Goal: Task Accomplishment & Management: Use online tool/utility

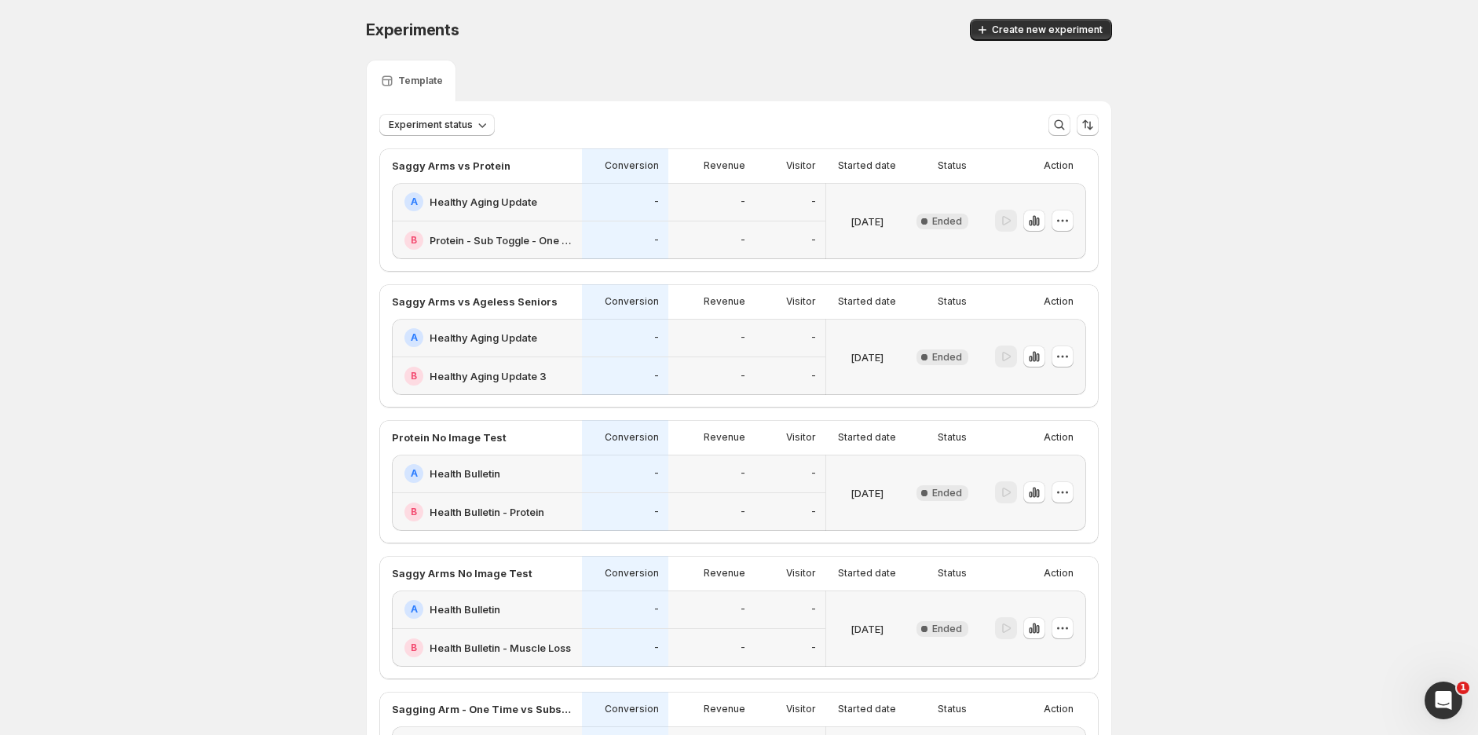
click at [1092, 31] on span "Create new experiment" at bounding box center [1047, 30] width 111 height 13
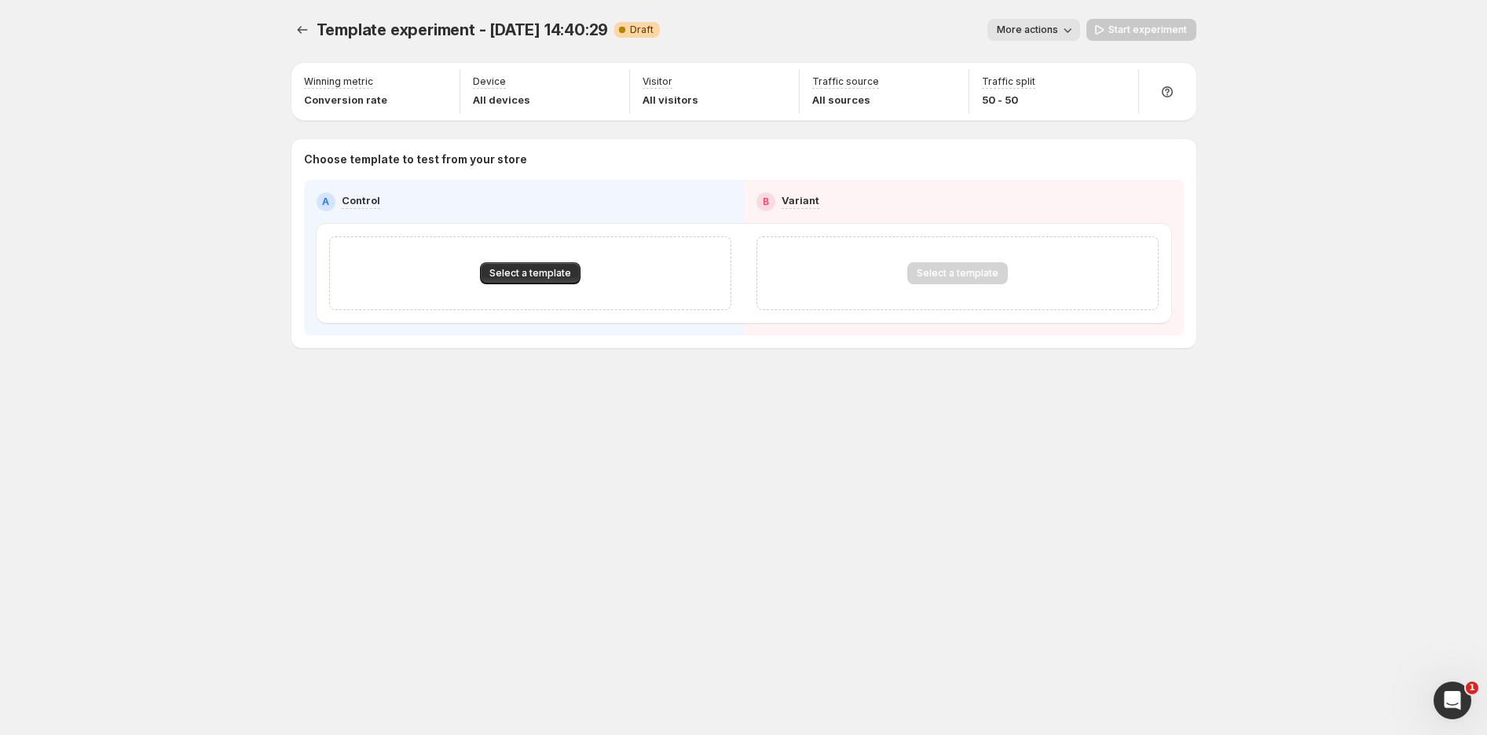
click at [532, 273] on span "Select a template" at bounding box center [530, 273] width 82 height 13
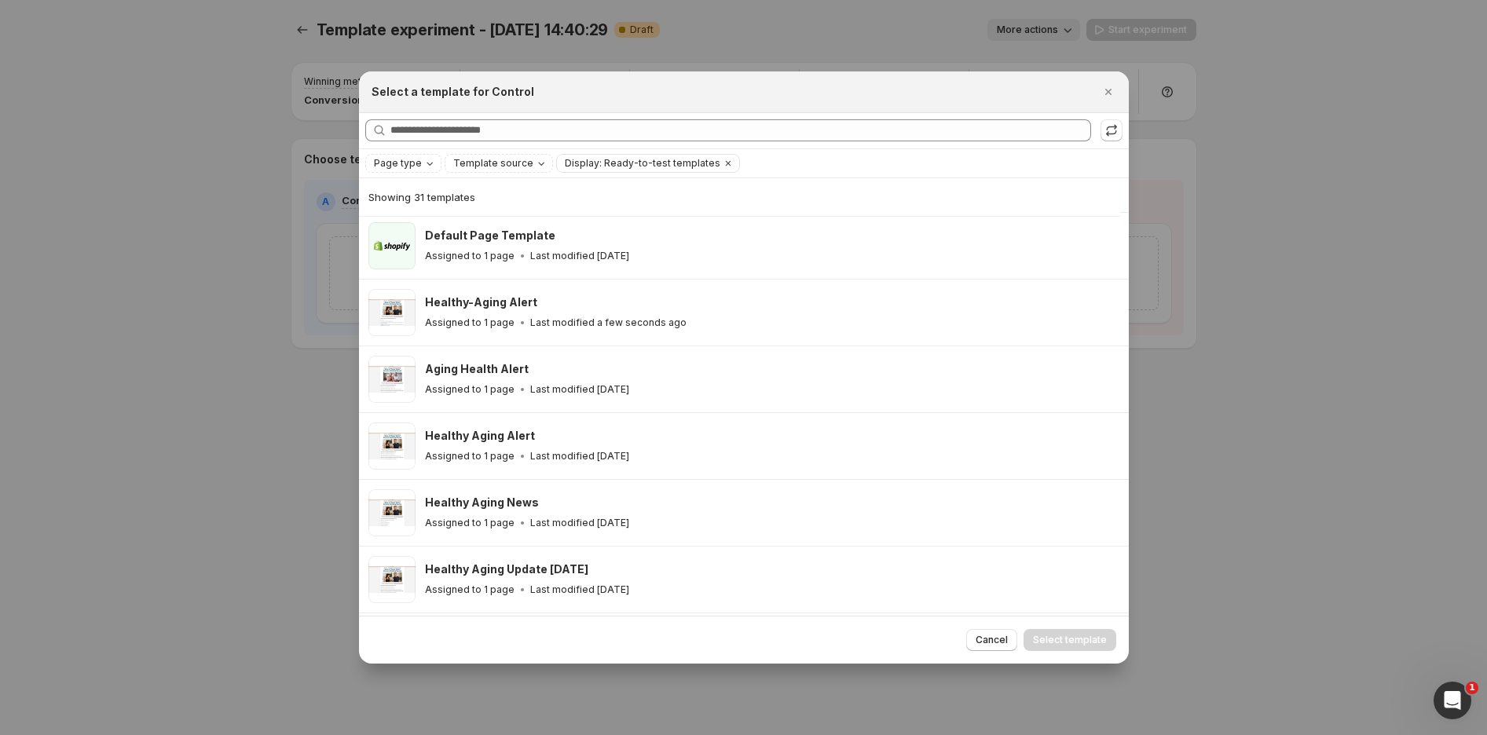
scroll to position [299, 0]
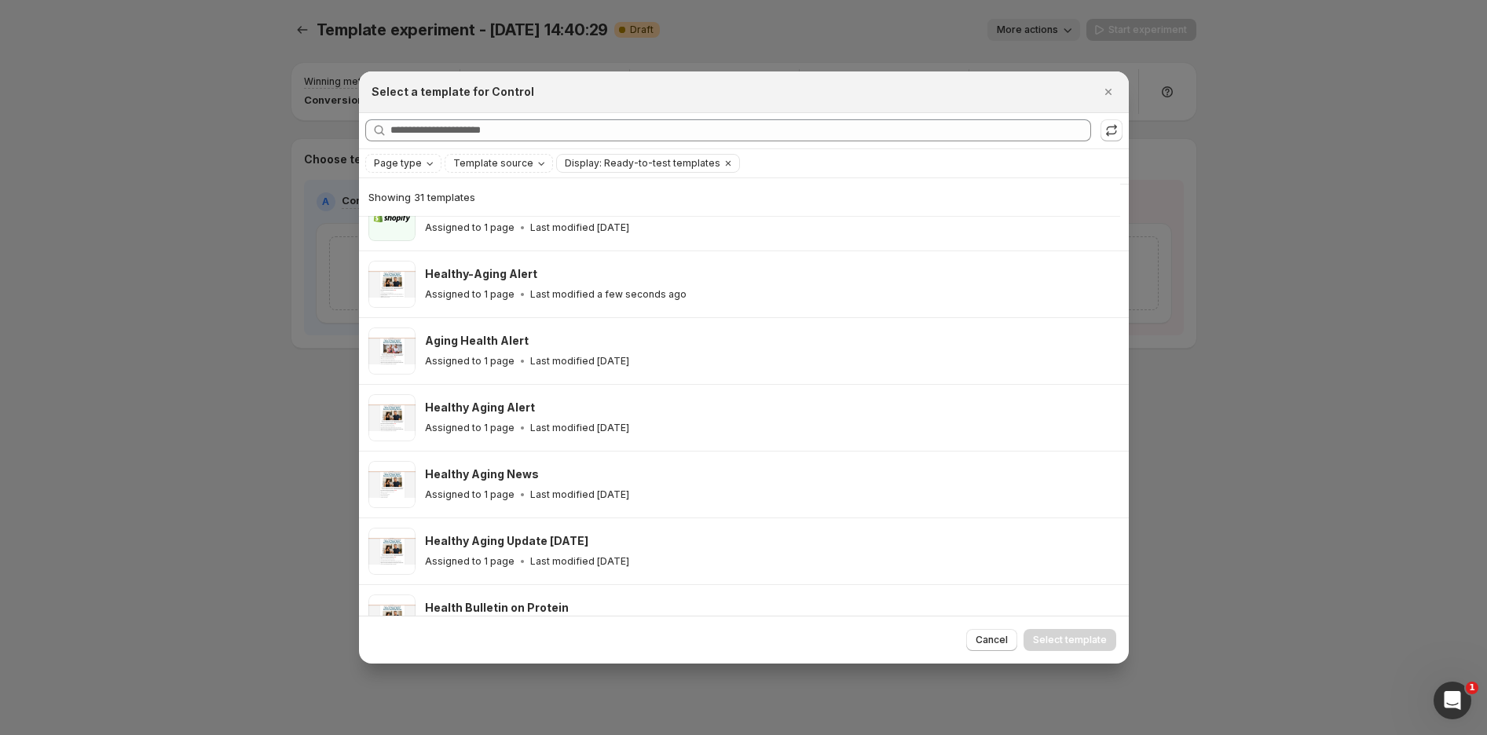
click at [562, 404] on div "Healthy Aging Alert" at bounding box center [769, 408] width 689 height 16
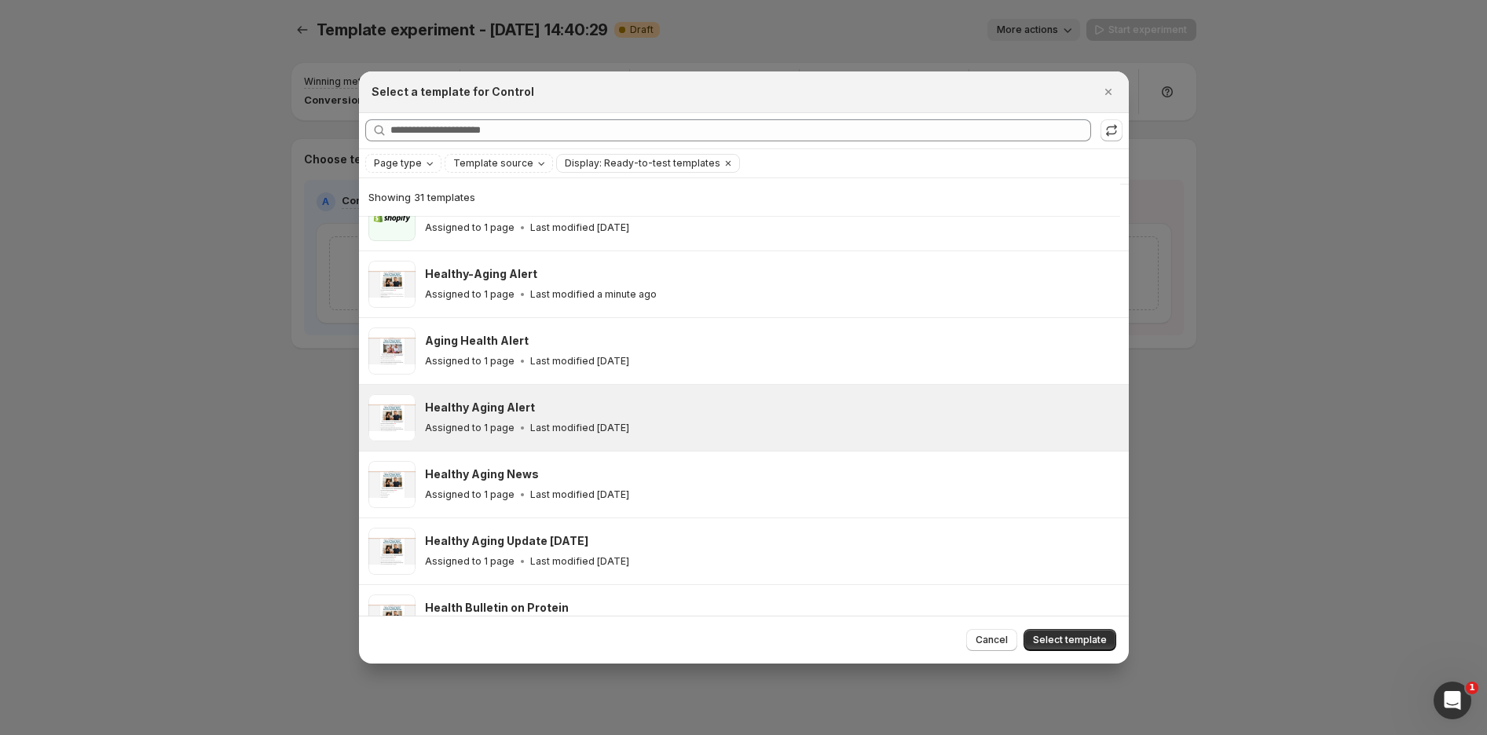
click at [1062, 643] on span "Select template" at bounding box center [1070, 640] width 74 height 13
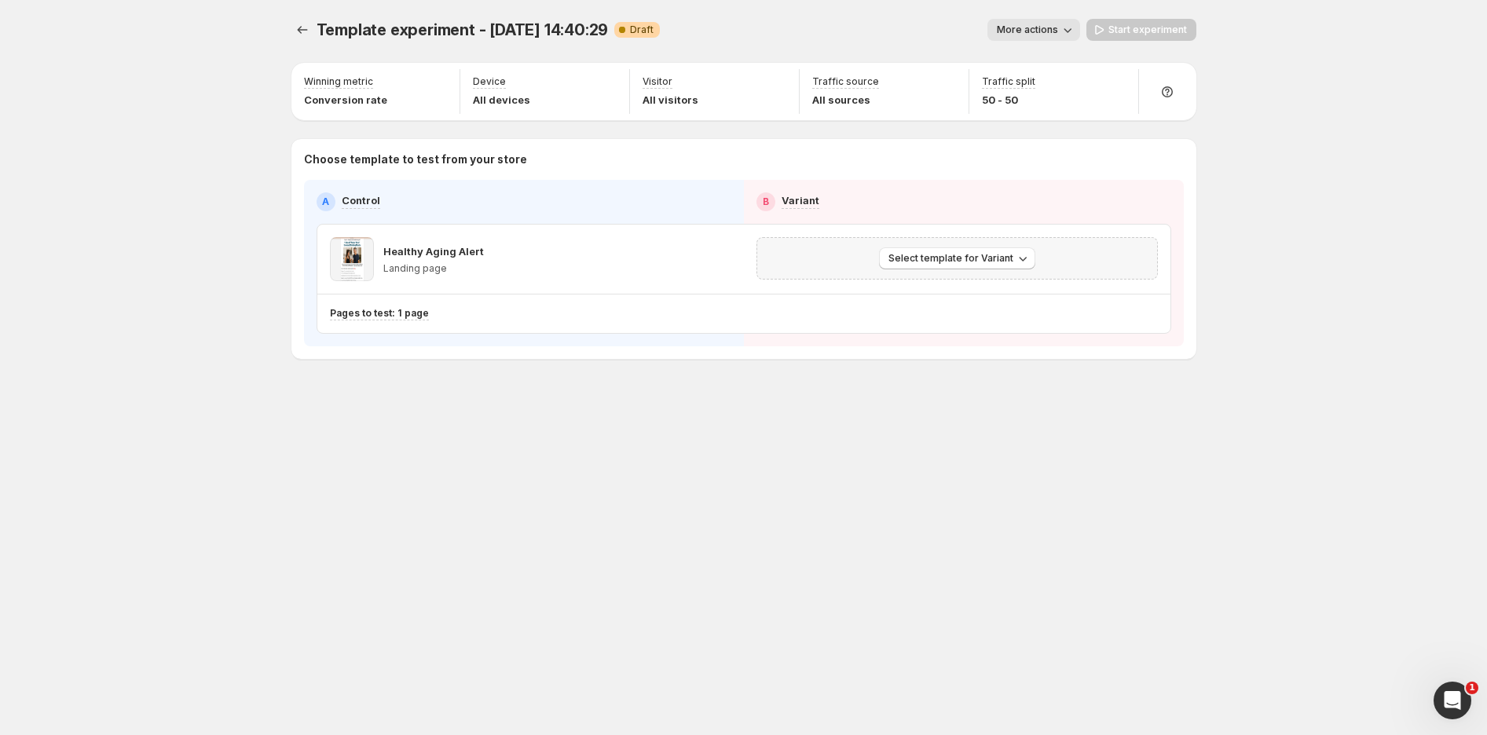
click at [964, 272] on div "Select template for Variant" at bounding box center [956, 258] width 401 height 42
click at [1000, 262] on span "Select template for Variant" at bounding box center [950, 258] width 125 height 13
click at [982, 285] on span "Select an existing template" at bounding box center [945, 291] width 133 height 13
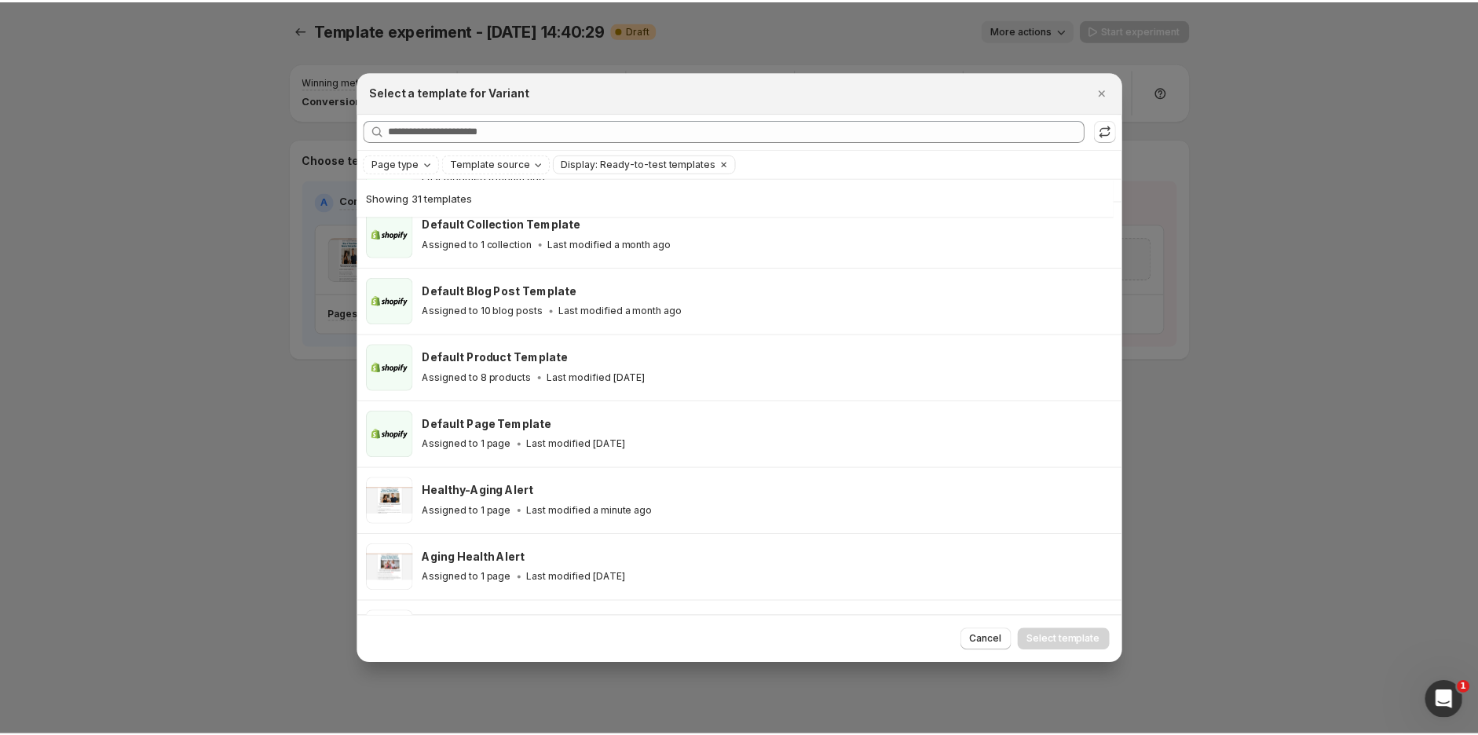
scroll to position [124, 0]
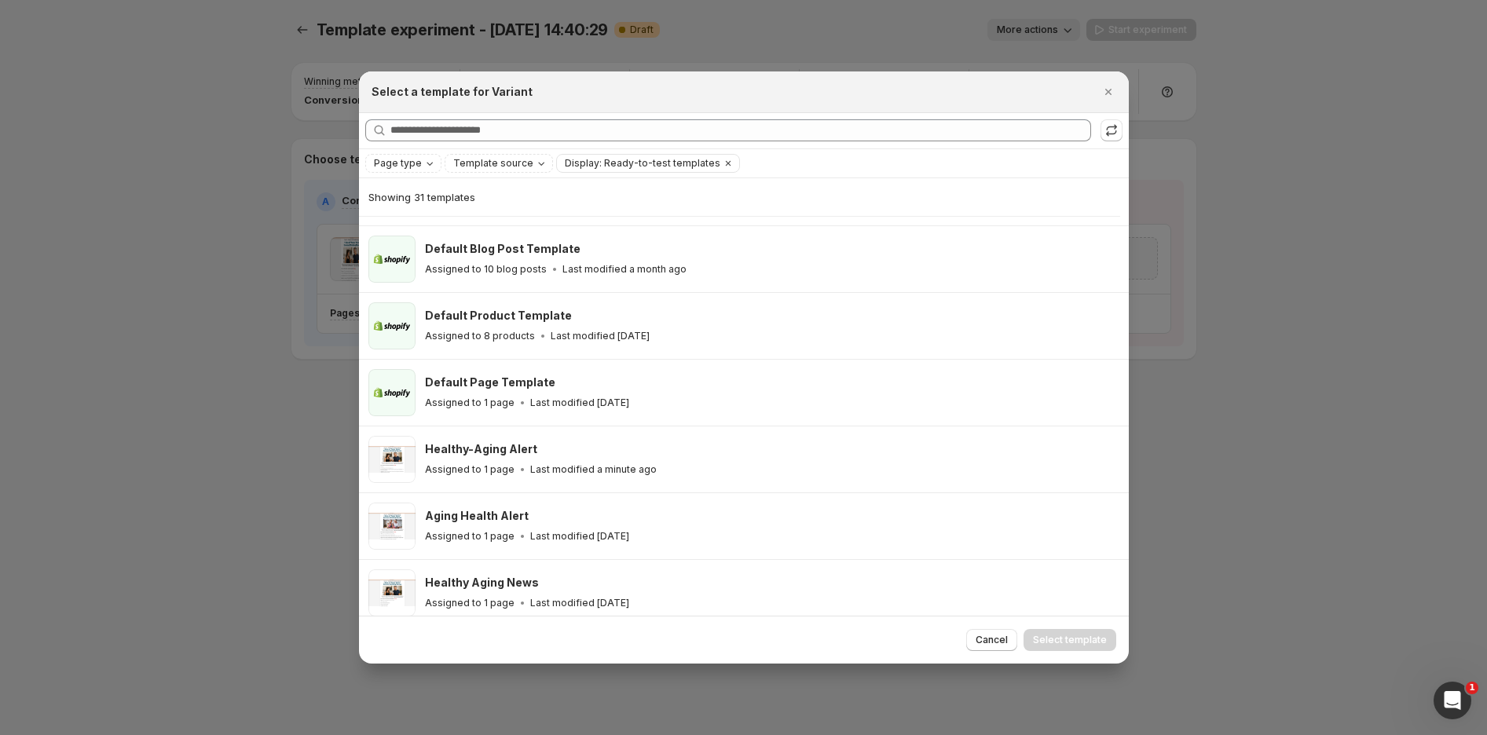
click at [556, 468] on p "Last modified a minute ago" at bounding box center [593, 469] width 126 height 13
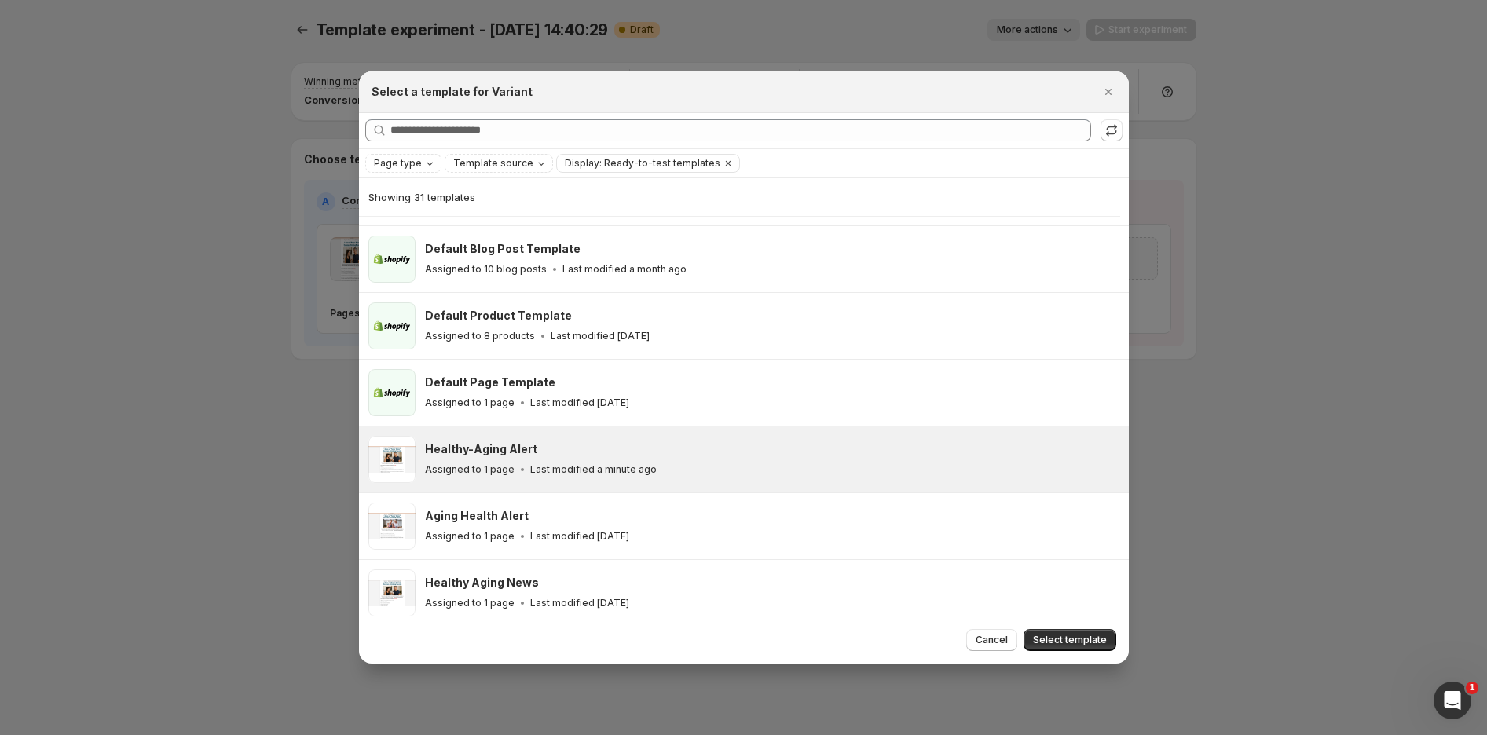
click at [1096, 639] on span "Select template" at bounding box center [1070, 640] width 74 height 13
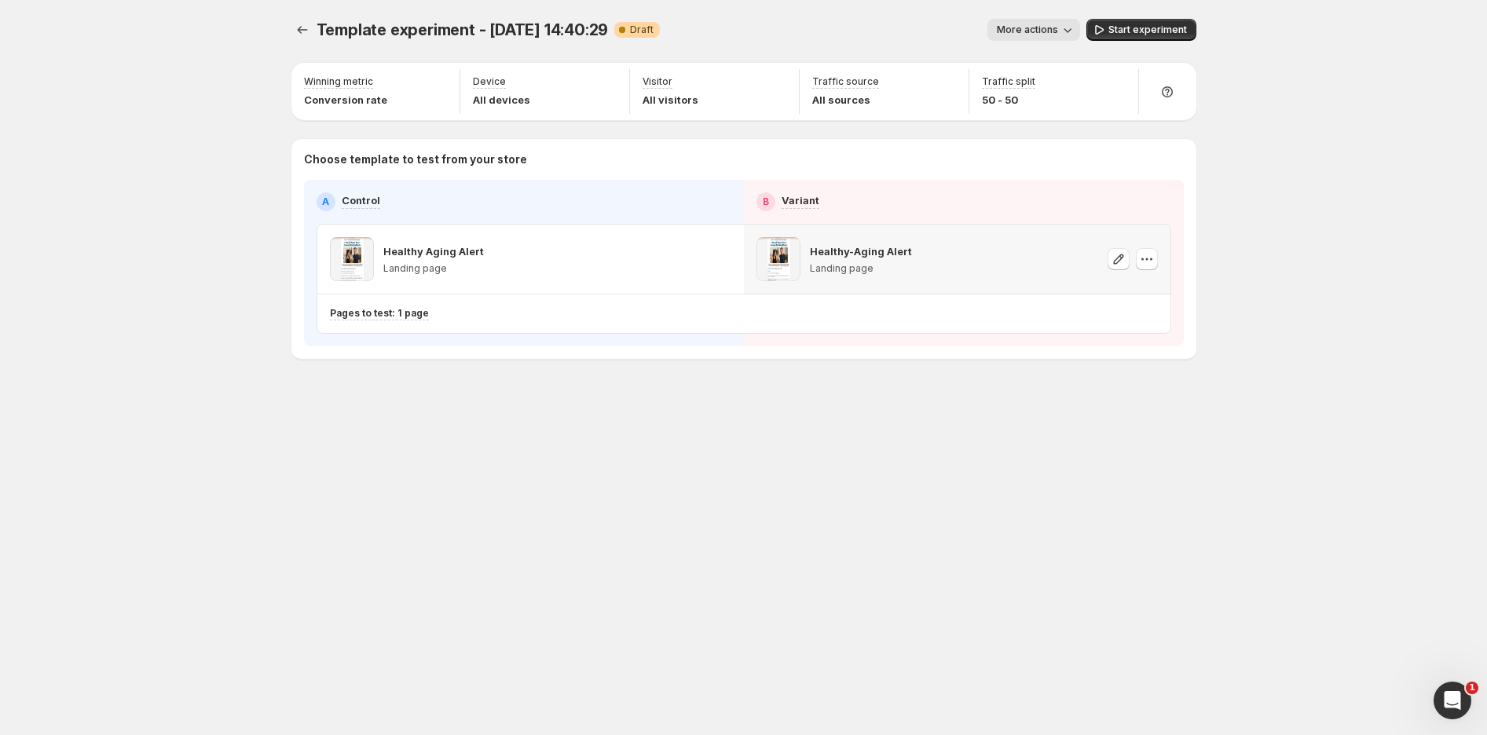
click at [1140, 24] on span "Start experiment" at bounding box center [1147, 30] width 79 height 13
click at [297, 24] on icon "Experiments" at bounding box center [302, 30] width 16 height 16
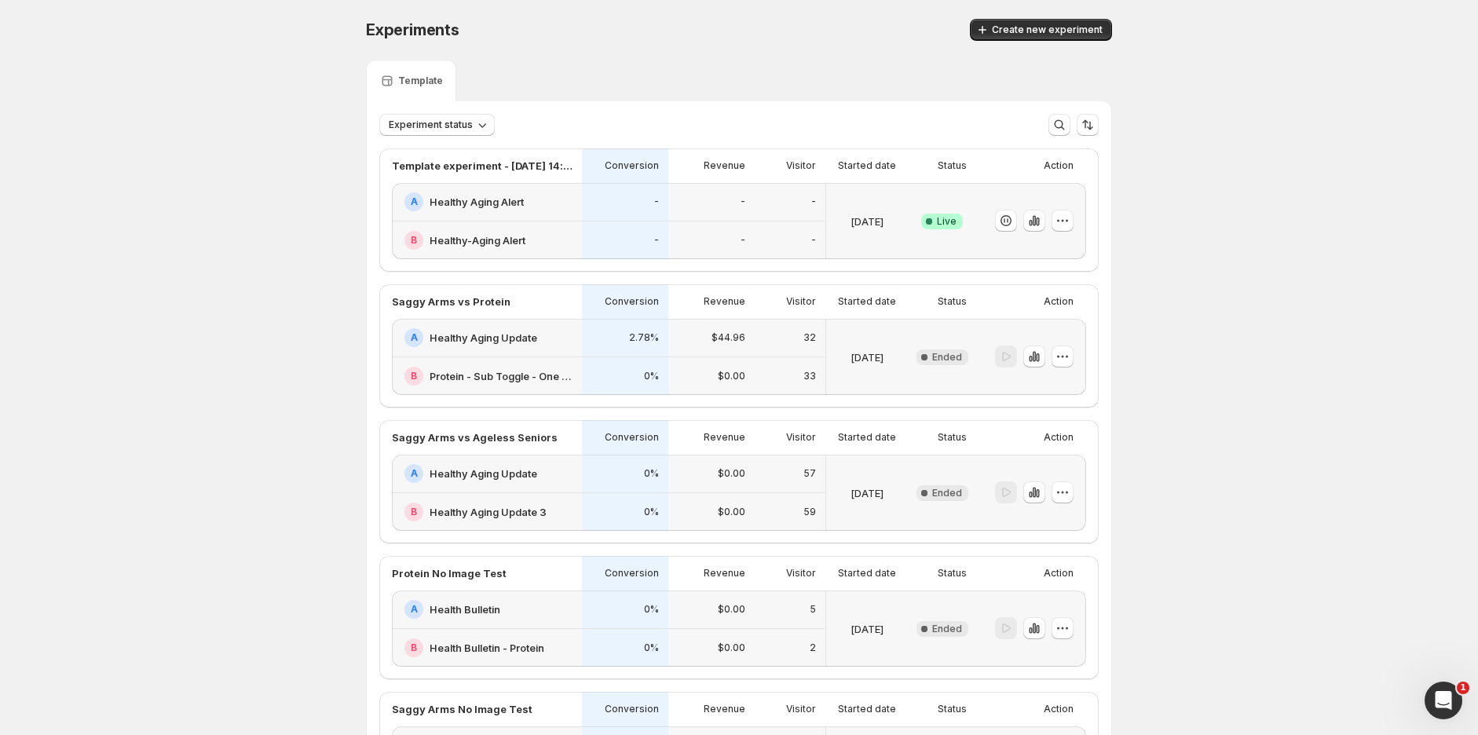
click at [784, 125] on div "Experiment status More views More views Create new view" at bounding box center [738, 125] width 719 height 22
click at [1065, 218] on icon "button" at bounding box center [1063, 221] width 16 height 16
click at [1027, 285] on span "Rename" at bounding box center [1020, 279] width 40 height 13
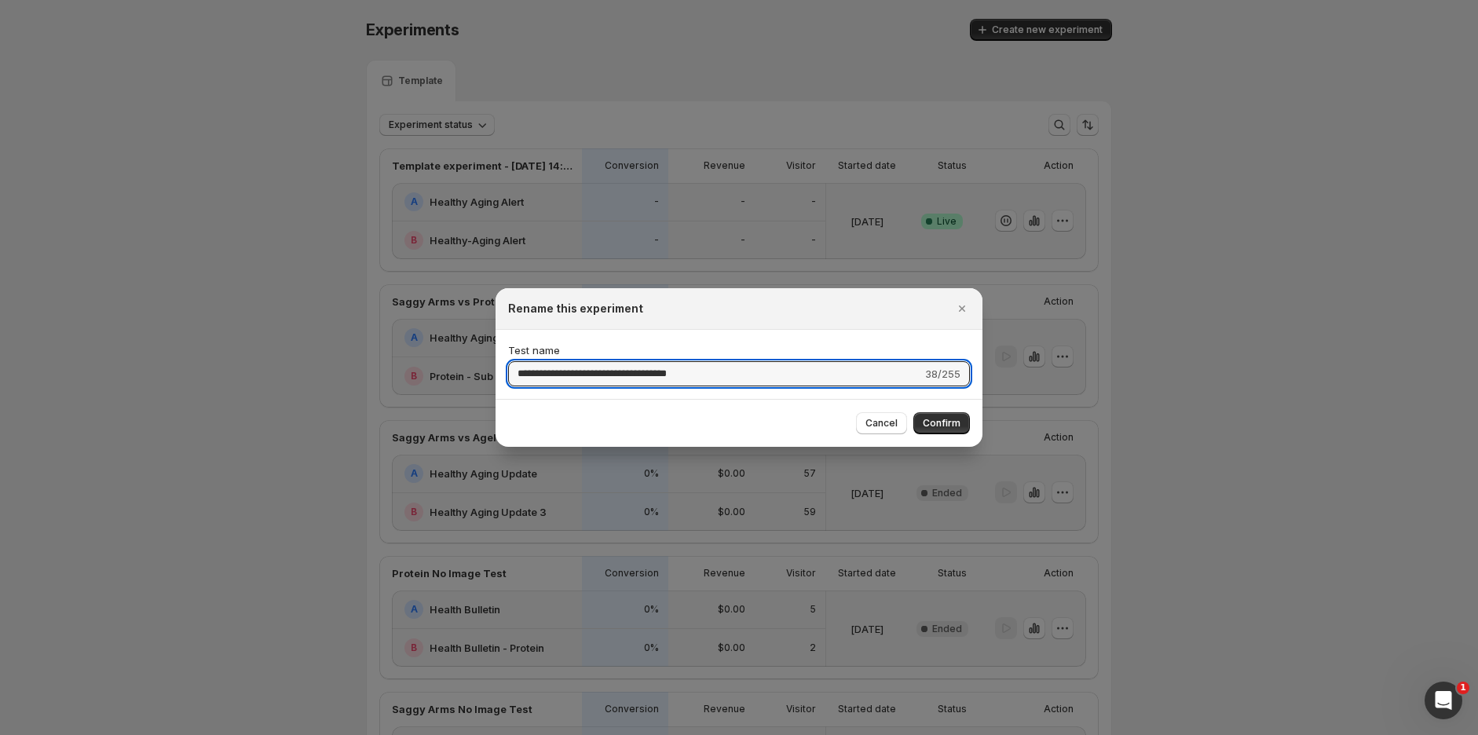
click at [729, 364] on input "**********" at bounding box center [715, 373] width 414 height 25
drag, startPoint x: 729, startPoint y: 371, endPoint x: 477, endPoint y: 389, distance: 251.9
type input "*"
click at [539, 374] on input "**" at bounding box center [718, 373] width 420 height 25
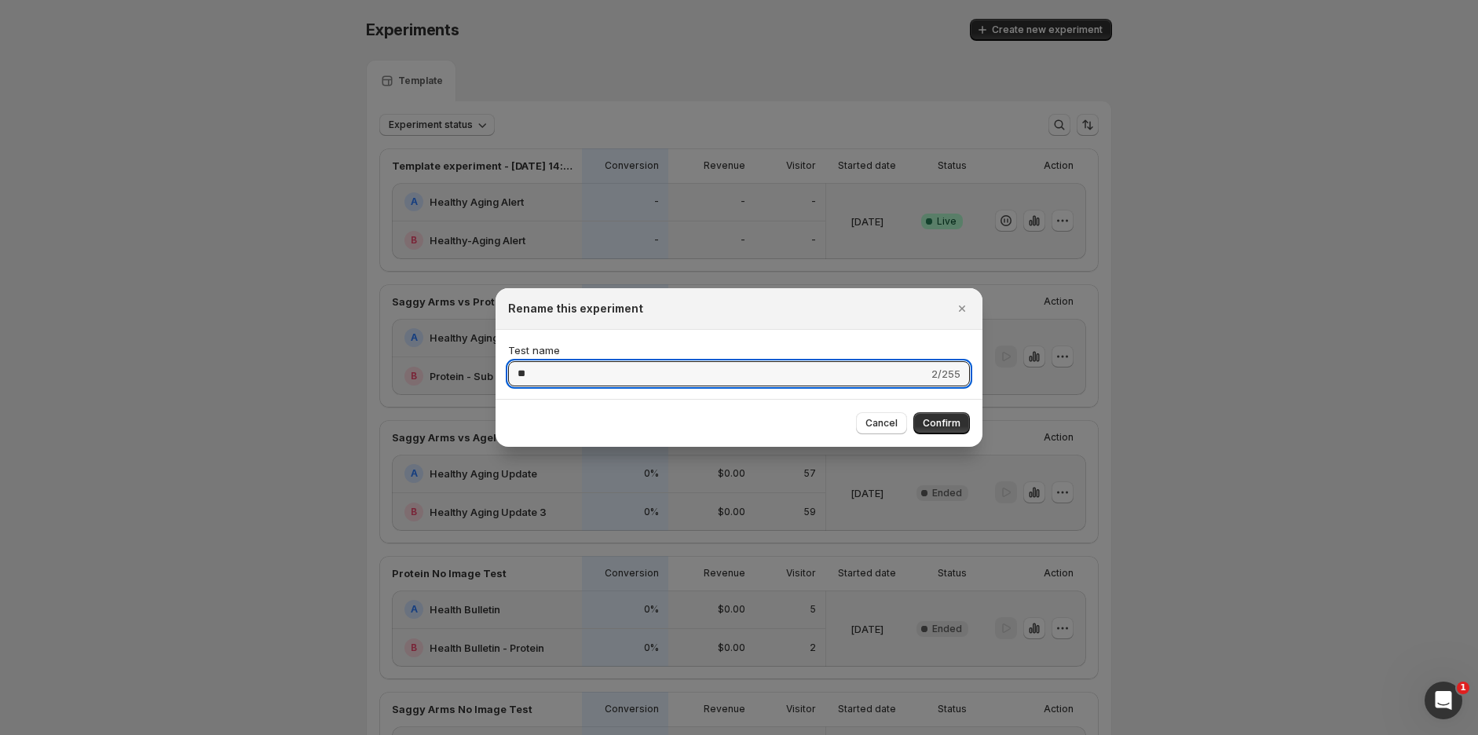
click at [539, 374] on input "**" at bounding box center [718, 373] width 420 height 25
type input "**********"
click at [945, 418] on span "Confirm" at bounding box center [942, 423] width 38 height 13
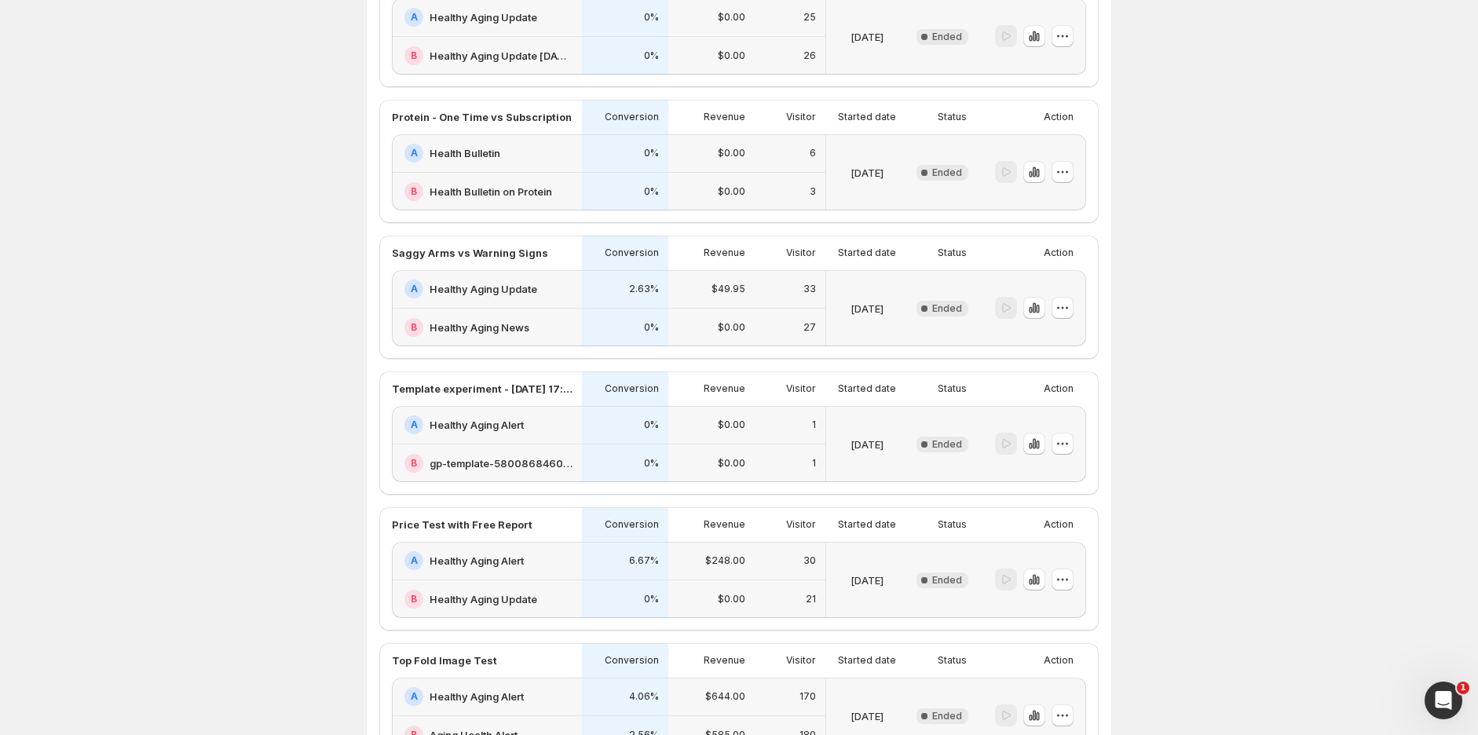
scroll to position [993, 0]
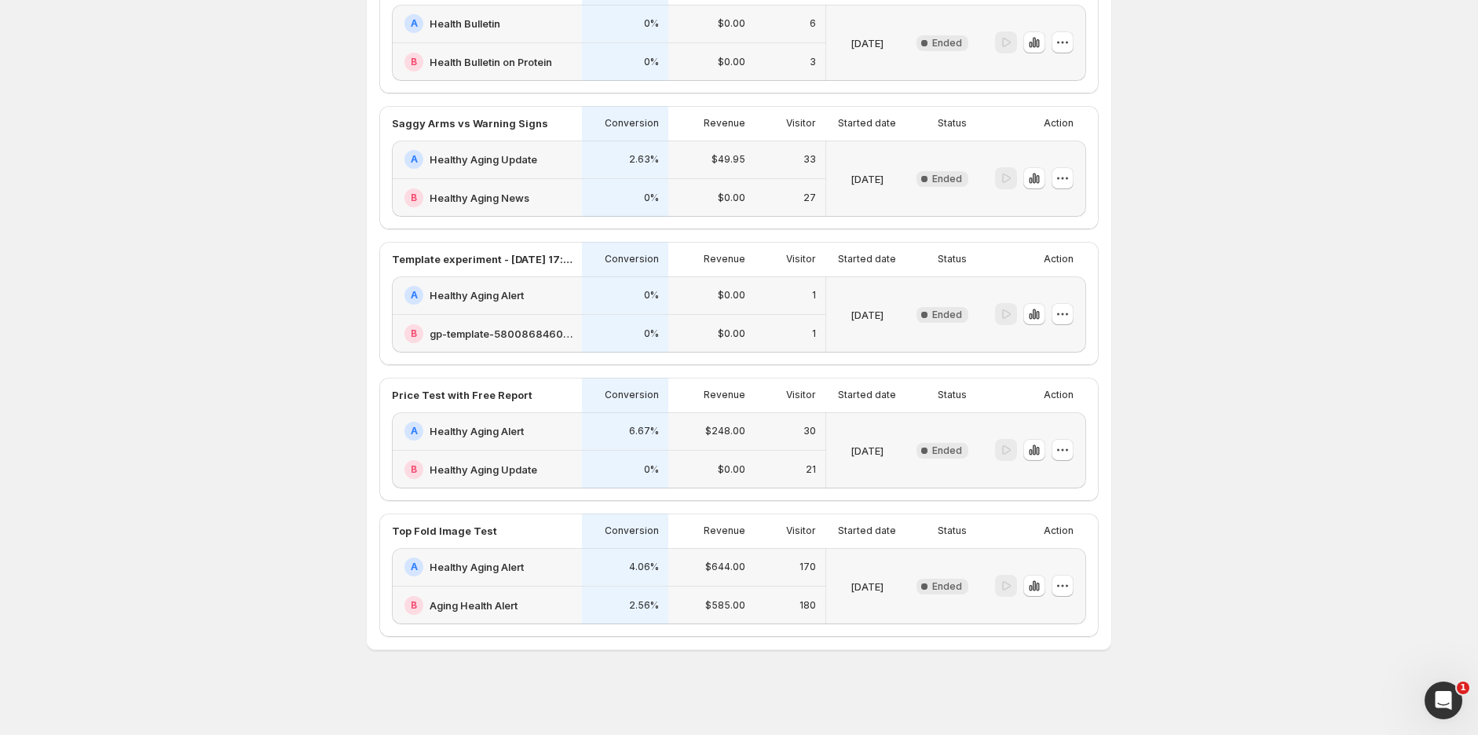
click at [615, 591] on div "2.56%" at bounding box center [625, 606] width 86 height 38
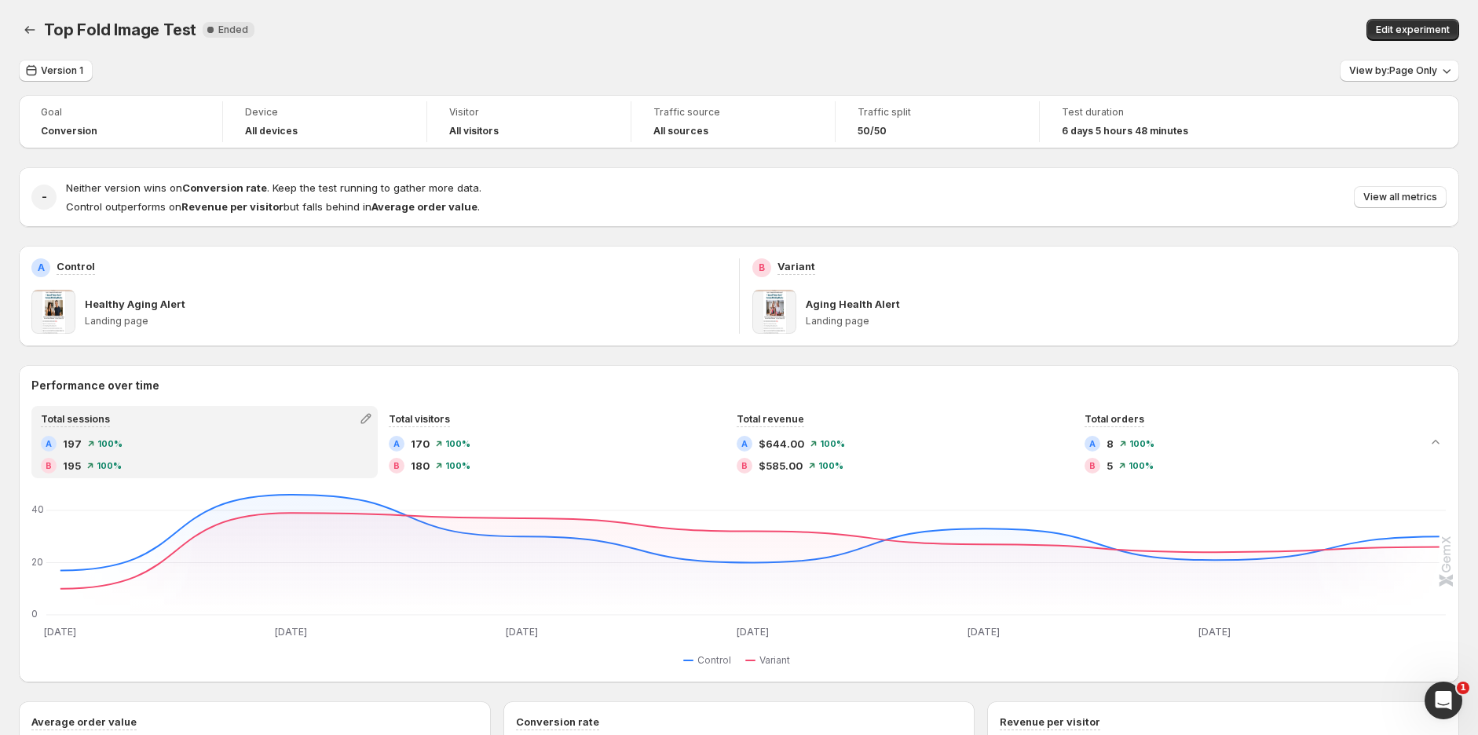
click at [1410, 195] on span "View all metrics" at bounding box center [1400, 197] width 74 height 13
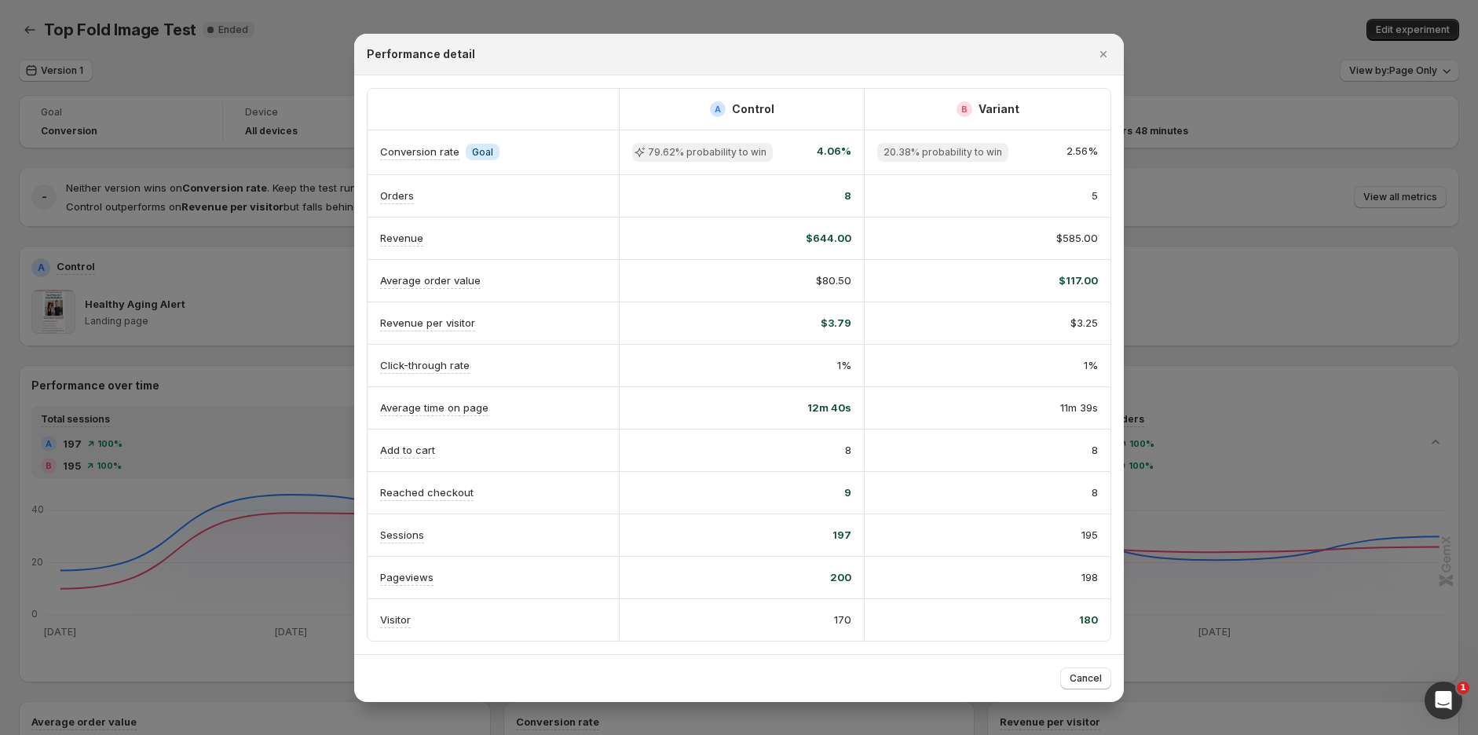
click at [1102, 47] on icon "Close" at bounding box center [1103, 54] width 16 height 16
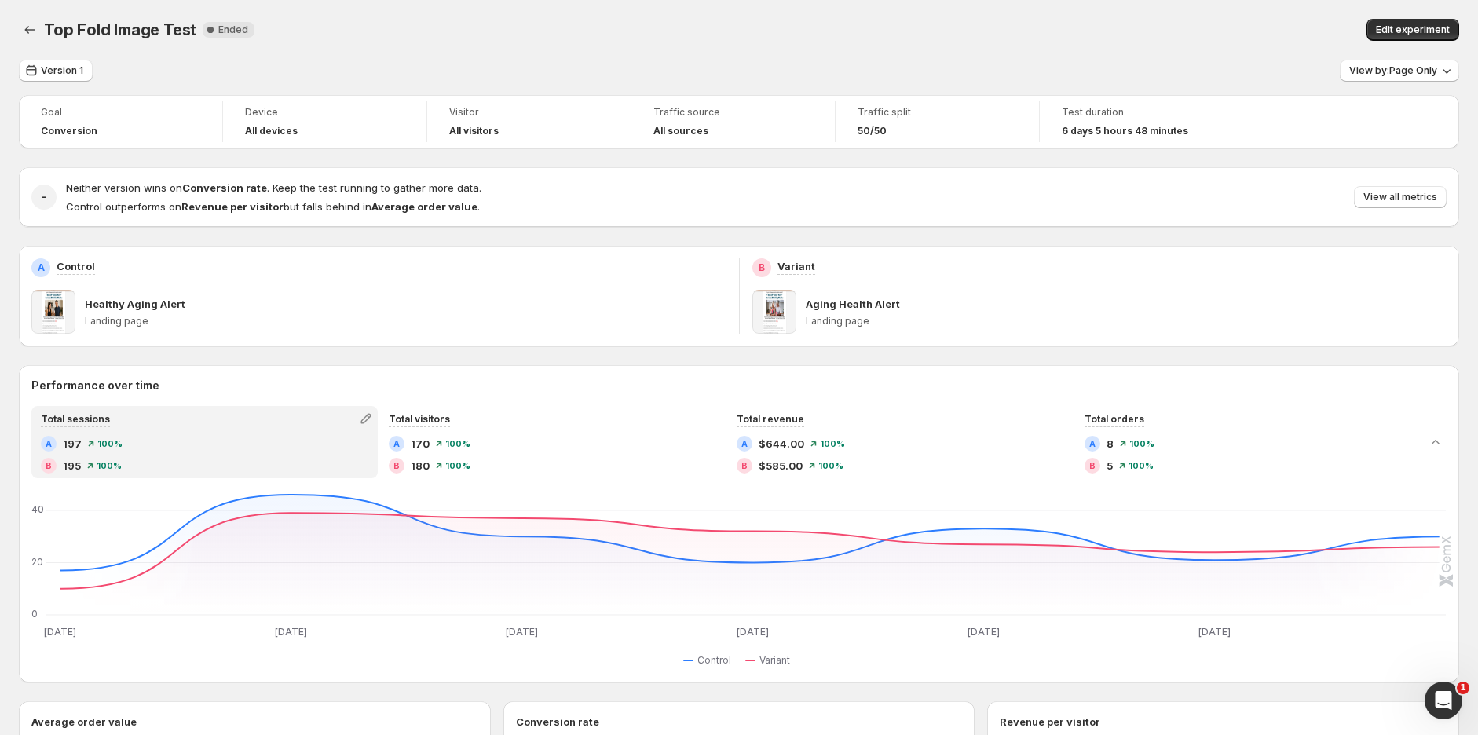
click at [832, 23] on div "Edit experiment" at bounding box center [1136, 30] width 645 height 22
click at [689, 6] on div "Top Fold Image Test. This page is ready Top Fold Image Test New Complete Ended …" at bounding box center [739, 30] width 1440 height 60
click at [30, 30] on icon "Back" at bounding box center [30, 30] width 16 height 16
